Goal: Task Accomplishment & Management: Manage account settings

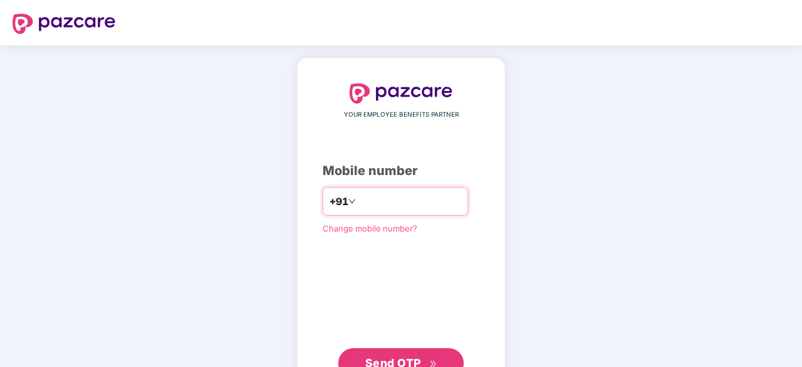
type input "**********"
click at [404, 365] on span "Send OTP" at bounding box center [393, 361] width 56 height 13
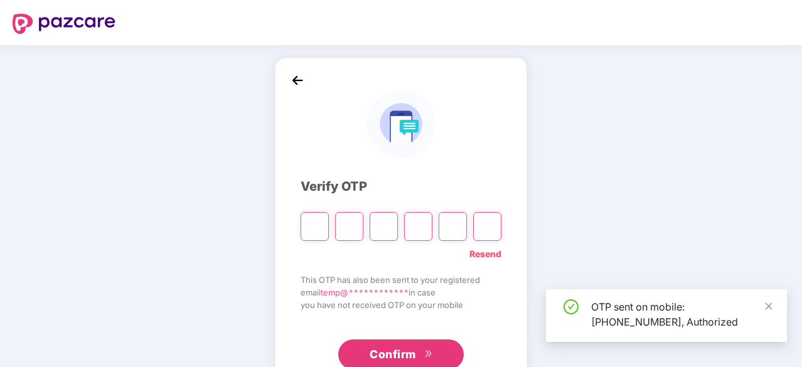
click at [319, 232] on input "Please enter verification code. Digit 1" at bounding box center [315, 226] width 28 height 29
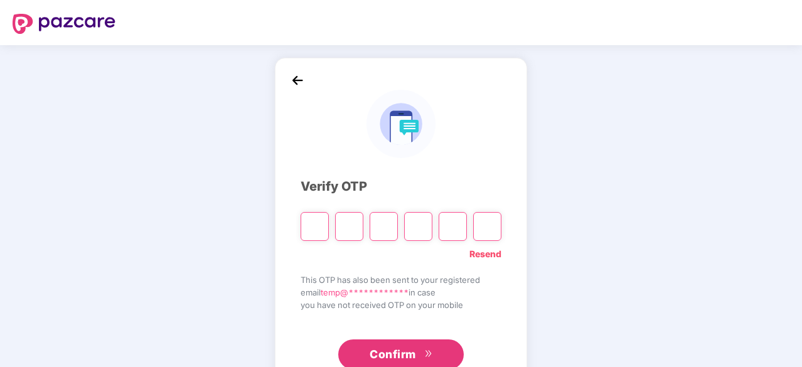
type input "*"
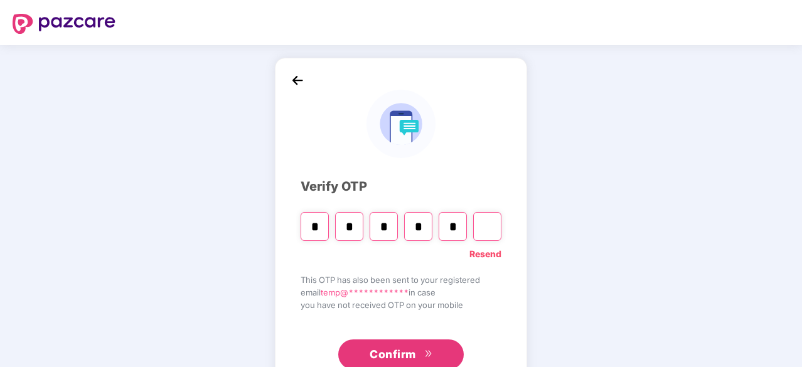
type input "*"
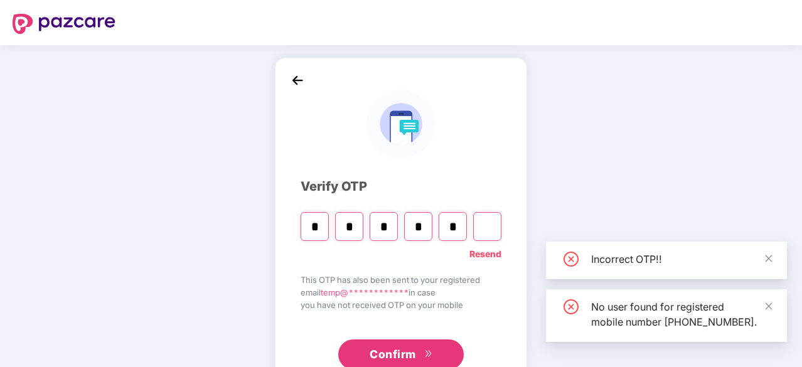
type input "*"
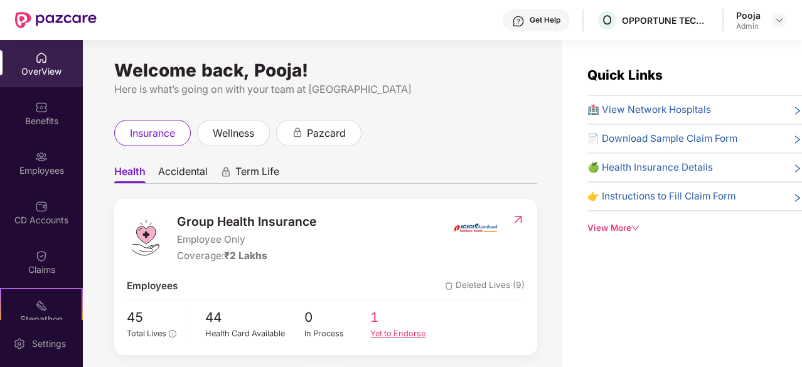
click at [385, 332] on div "Yet to Endorse" at bounding box center [403, 334] width 67 height 13
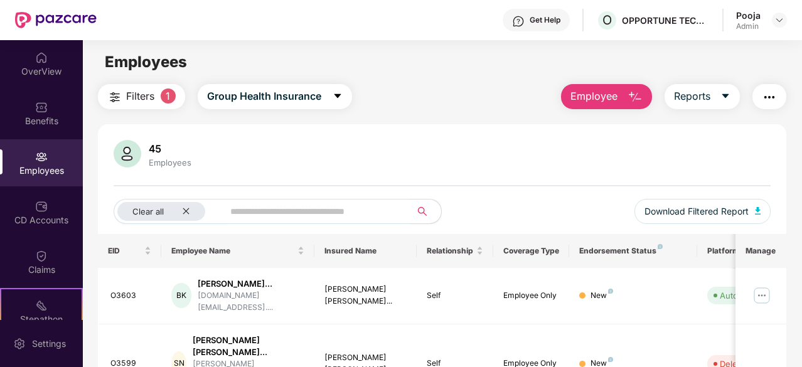
click at [433, 173] on div "45 Employees Clear all Download Filtered Report" at bounding box center [442, 187] width 689 height 94
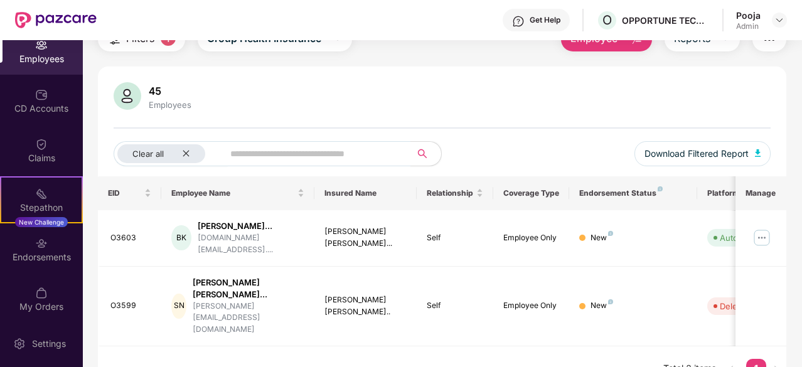
scroll to position [116, 0]
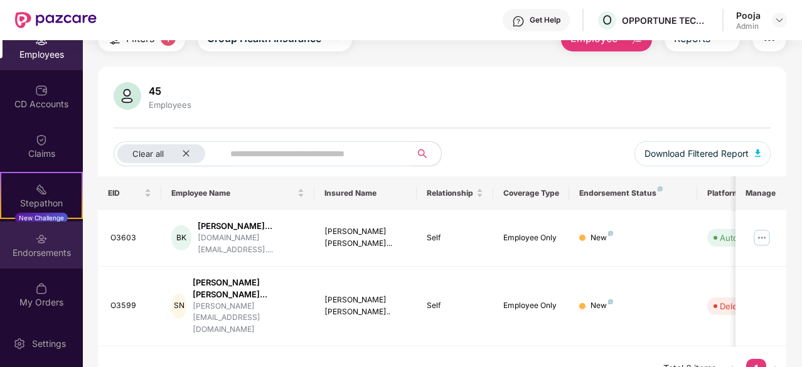
click at [48, 249] on div "Endorsements" at bounding box center [41, 253] width 83 height 13
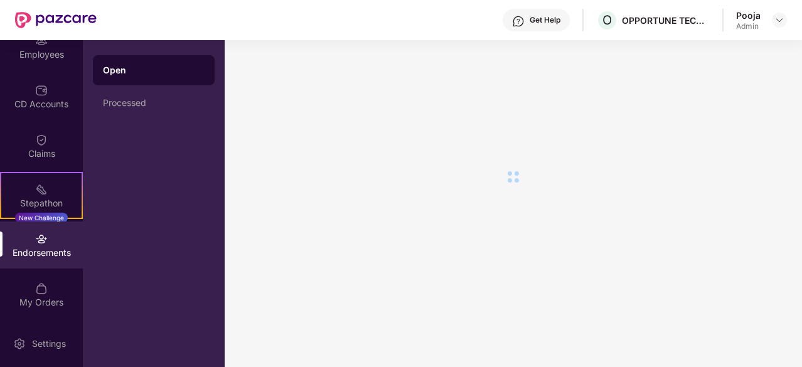
scroll to position [0, 0]
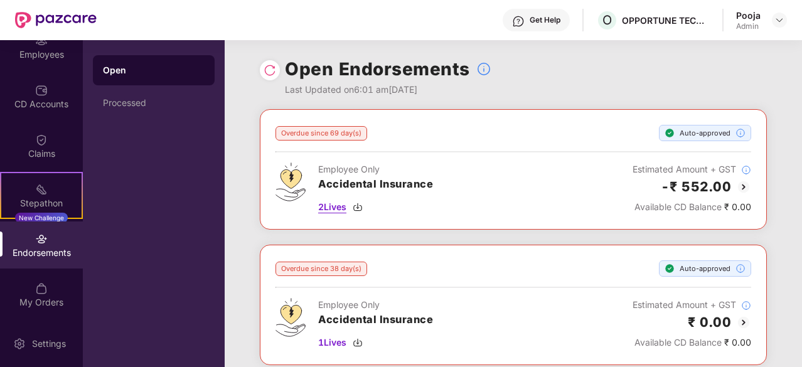
click at [327, 209] on span "2 Lives" at bounding box center [332, 207] width 28 height 14
click at [505, 171] on div "Employee Only Accidental Insurance 2 Lives Estimated Amount + GST -₹ 552.00 Ava…" at bounding box center [514, 188] width 476 height 51
click at [738, 185] on img at bounding box center [744, 187] width 15 height 15
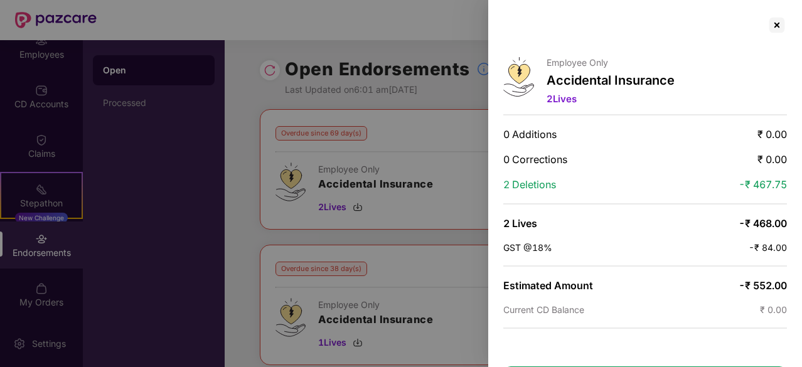
click at [458, 161] on div at bounding box center [401, 183] width 802 height 367
click at [566, 107] on div "Employee Only Accidental Insurance 2 Lives 0 Additions ₹ 0.00 0 Corrections ₹ 0…" at bounding box center [646, 183] width 314 height 367
click at [772, 28] on div at bounding box center [777, 25] width 20 height 20
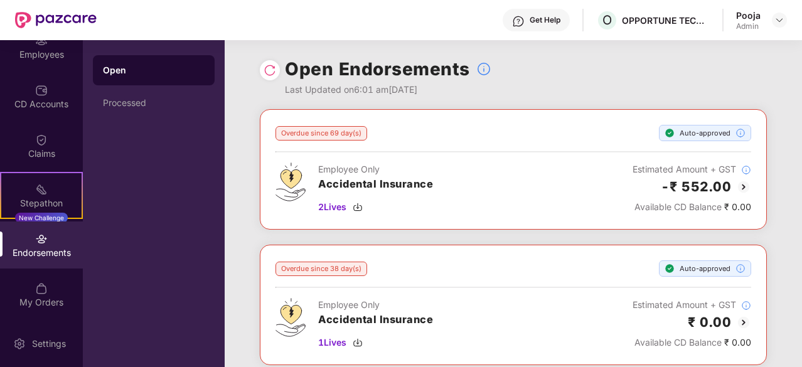
click at [584, 141] on div "Overdue since 69 day(s) Auto-approved Employee Only Accidental Insurance 2 Live…" at bounding box center [514, 169] width 476 height 89
click at [39, 96] on img at bounding box center [41, 90] width 13 height 13
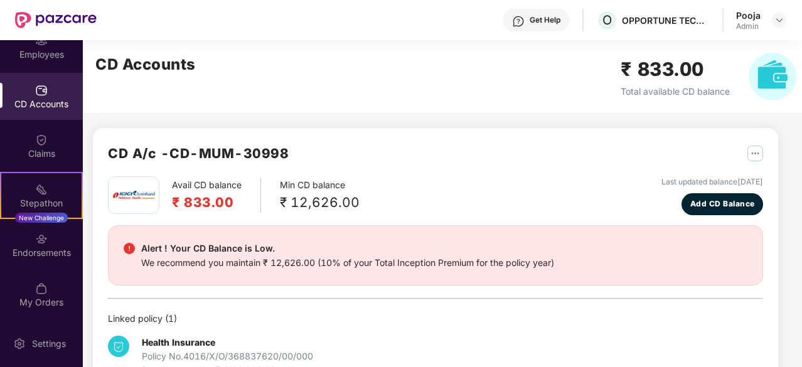
click at [142, 101] on div "CD Accounts ₹ 833.00 Total available CD balance" at bounding box center [446, 76] width 726 height 73
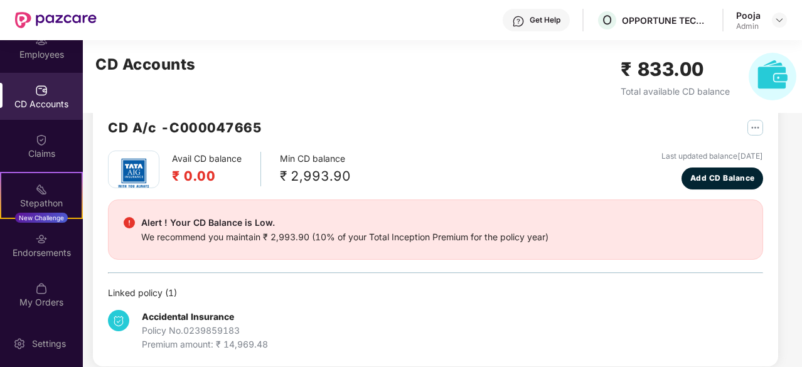
scroll to position [309, 0]
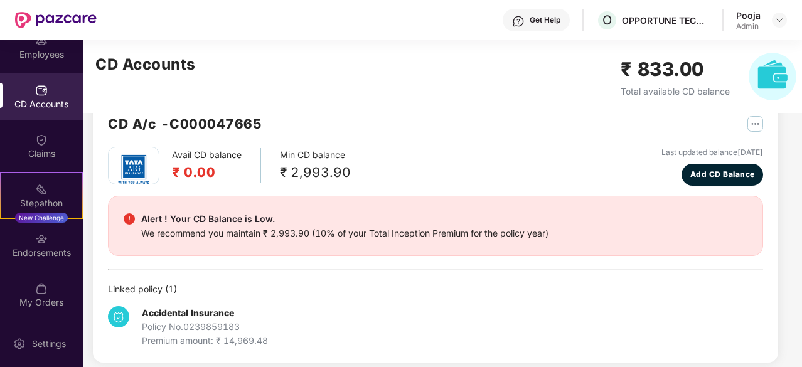
click at [244, 335] on div "Premium amount: ₹ 14,969.48" at bounding box center [205, 341] width 126 height 14
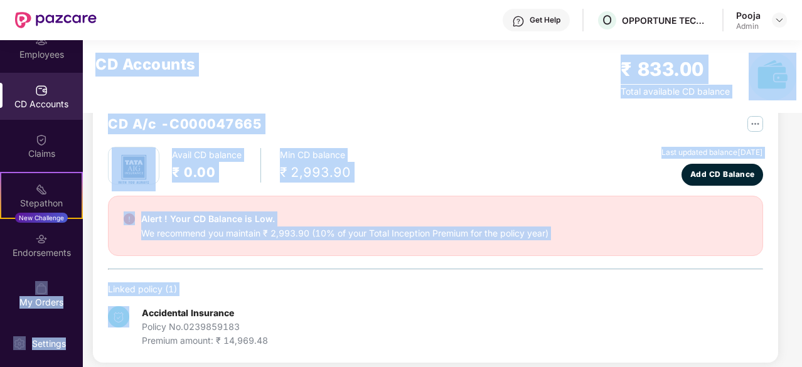
drag, startPoint x: 78, startPoint y: 260, endPoint x: 94, endPoint y: 319, distance: 61.2
click at [94, 319] on div "OverView Benefits Employees CD Accounts Claims Stepathon New Challenge Endorsem…" at bounding box center [401, 203] width 802 height 327
click at [55, 335] on div "Settings" at bounding box center [41, 343] width 83 height 47
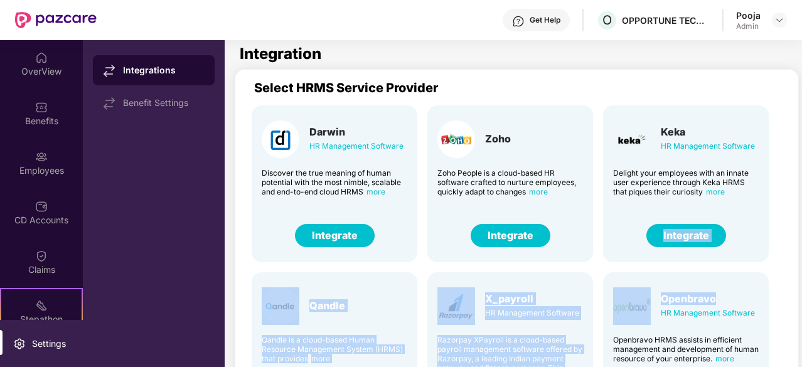
drag, startPoint x: 798, startPoint y: 225, endPoint x: 800, endPoint y: 282, distance: 56.5
click at [800, 282] on main "Integration Select HRMS Service Provider Darwin HR Management Software Discover…" at bounding box center [514, 203] width 578 height 327
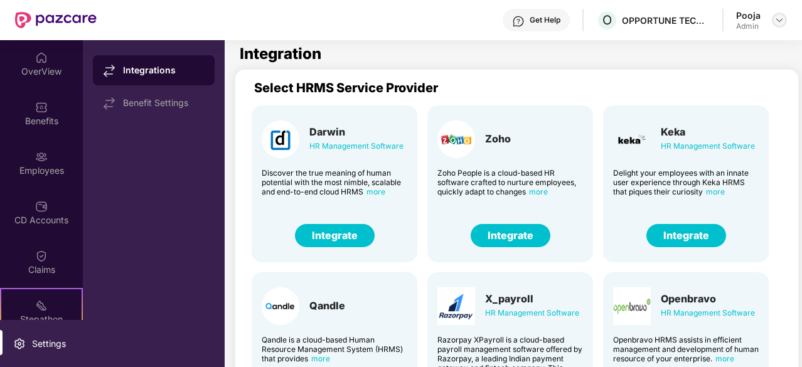
click at [783, 19] on img at bounding box center [780, 20] width 10 height 10
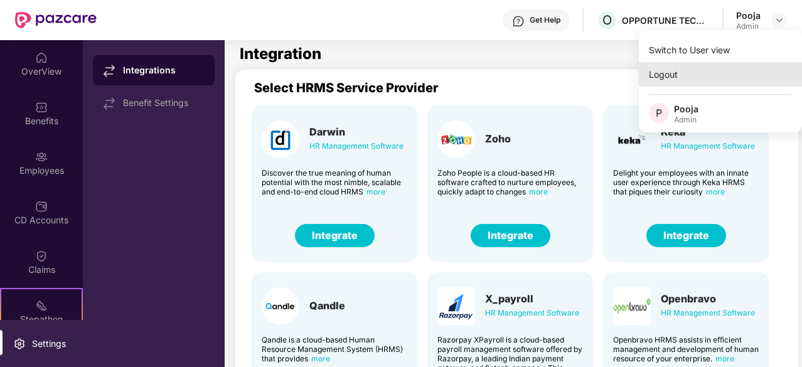
click at [671, 73] on div "Logout" at bounding box center [720, 74] width 163 height 24
